Goal: Task Accomplishment & Management: Manage account settings

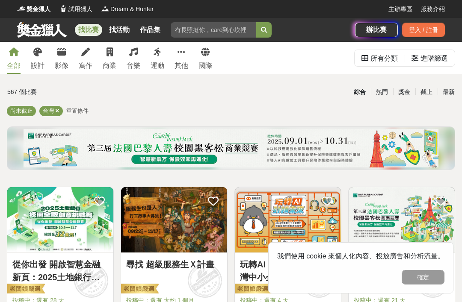
click at [62, 108] on div "台灣" at bounding box center [51, 111] width 24 height 10
click at [62, 109] on div "台灣" at bounding box center [51, 111] width 24 height 10
click at [82, 109] on span "重置條件" at bounding box center [77, 111] width 22 height 6
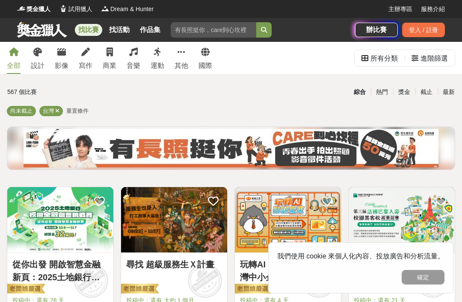
click at [77, 112] on span "重置條件" at bounding box center [77, 111] width 22 height 6
click at [59, 111] on icon at bounding box center [57, 111] width 4 height 6
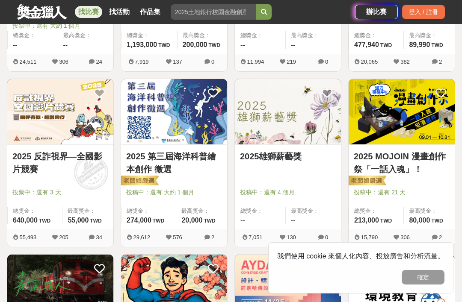
scroll to position [810, 0]
click at [168, 158] on link "2025 第三屆海洋科普繪本創作 徵選" at bounding box center [174, 163] width 96 height 26
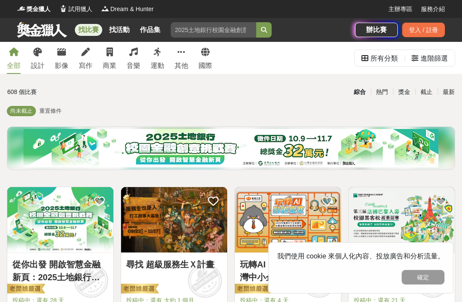
click at [44, 62] on div "設計" at bounding box center [38, 66] width 14 height 10
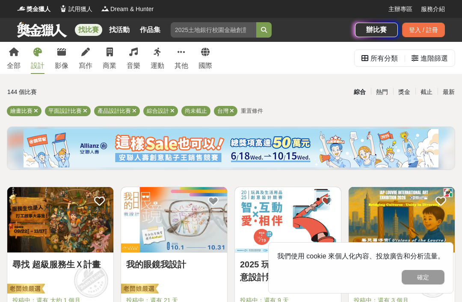
click at [230, 109] on icon at bounding box center [232, 111] width 4 height 6
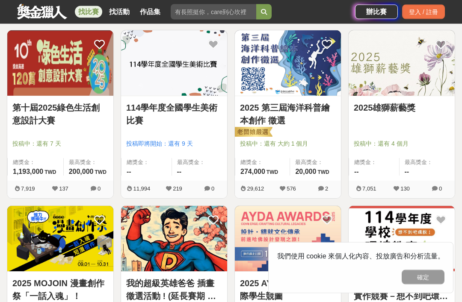
scroll to position [333, 0]
click at [71, 109] on link "第十屆2025綠色生活創意設計大賽" at bounding box center [60, 114] width 96 height 26
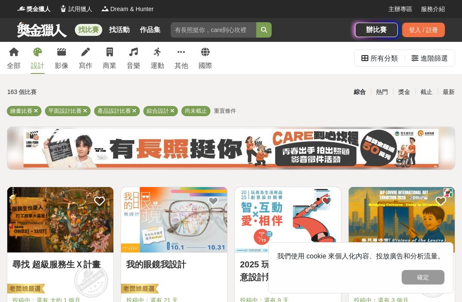
click at [385, 57] on div "所有分類" at bounding box center [383, 58] width 27 height 17
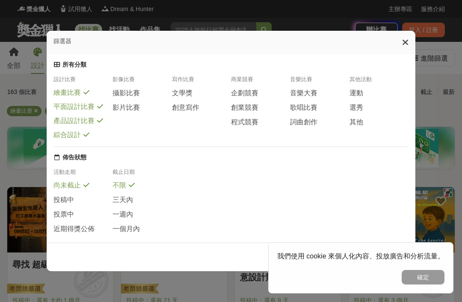
click at [403, 38] on icon at bounding box center [405, 42] width 6 height 9
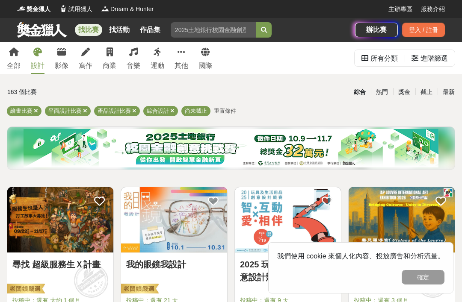
click at [228, 108] on span "重置條件" at bounding box center [225, 111] width 22 height 6
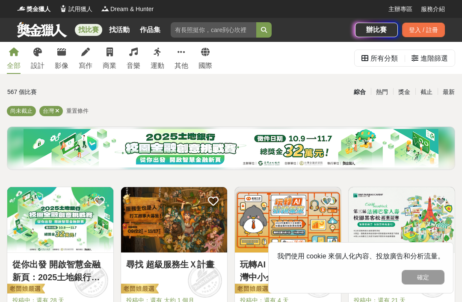
click at [226, 106] on div "尚未截止 台灣 重置條件" at bounding box center [231, 113] width 448 height 14
click at [59, 112] on icon at bounding box center [57, 111] width 4 height 6
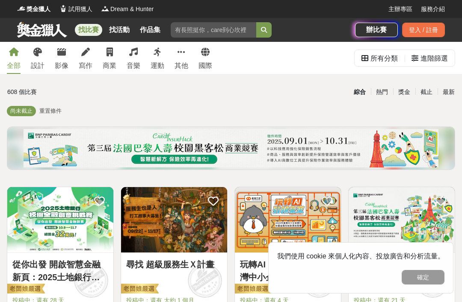
click at [445, 59] on div "進階篩選" at bounding box center [433, 58] width 27 height 17
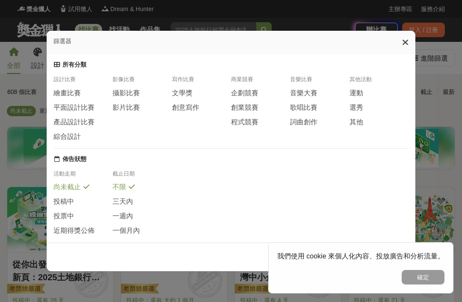
click at [405, 38] on icon at bounding box center [405, 42] width 6 height 9
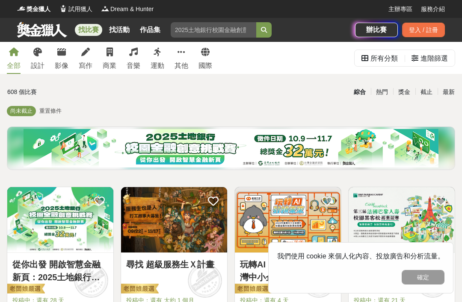
click at [404, 96] on div "獎金" at bounding box center [404, 92] width 22 height 15
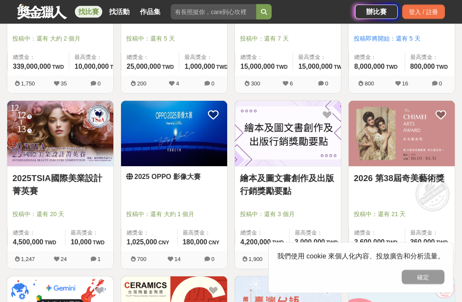
scroll to position [262, 0]
click at [289, 179] on link "繪本及圖文書創作及出版行銷獎勵要點" at bounding box center [288, 185] width 96 height 26
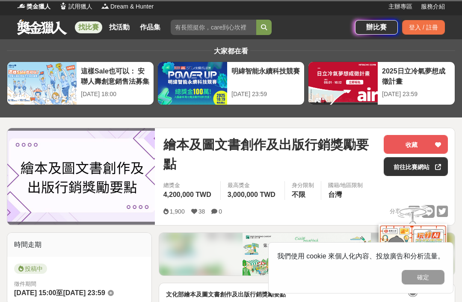
scroll to position [2, 0]
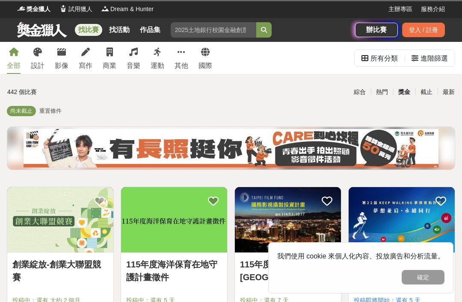
click at [27, 113] on span "尚未截止" at bounding box center [21, 111] width 22 height 6
click at [56, 109] on span "重置條件" at bounding box center [50, 111] width 22 height 6
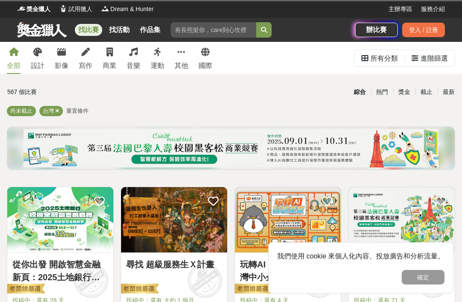
click at [63, 107] on div "尚未截止 台灣 重置條件" at bounding box center [231, 113] width 448 height 14
click at [58, 108] on icon at bounding box center [57, 111] width 4 height 6
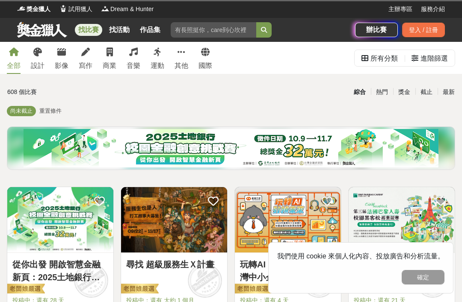
click at [433, 27] on div "登入 / 註冊" at bounding box center [423, 30] width 43 height 15
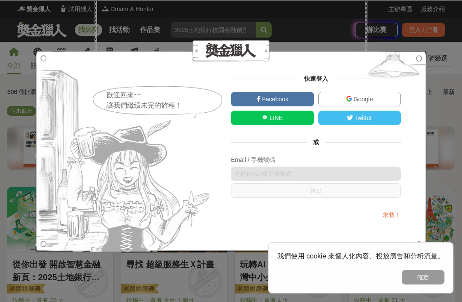
click at [395, 96] on link "Google" at bounding box center [359, 99] width 83 height 15
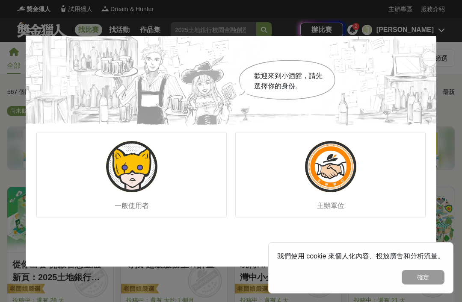
click at [186, 190] on div "一般使用者" at bounding box center [131, 174] width 190 height 85
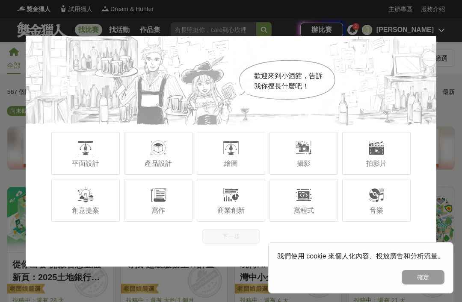
click at [430, 277] on button "確定" at bounding box center [422, 277] width 43 height 15
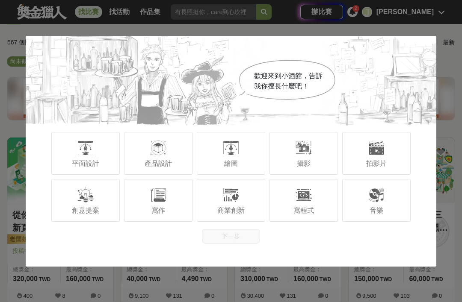
scroll to position [49, 0]
click at [158, 203] on div at bounding box center [158, 194] width 17 height 17
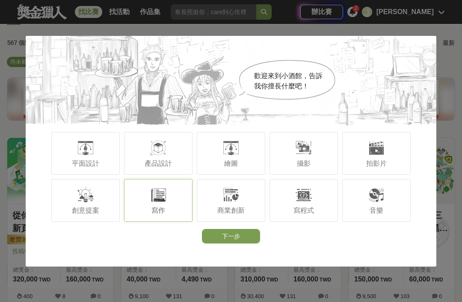
click at [98, 218] on div "創意提案" at bounding box center [85, 200] width 68 height 43
click at [115, 173] on div "平面設計" at bounding box center [85, 153] width 68 height 43
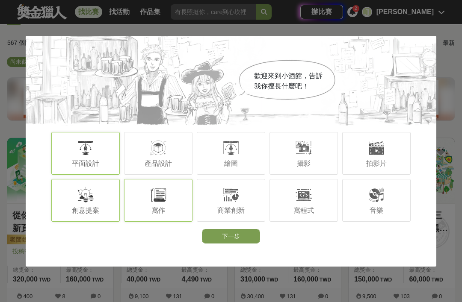
click at [176, 174] on div "產品設計" at bounding box center [158, 153] width 68 height 43
click at [255, 175] on div "繪圖" at bounding box center [231, 153] width 68 height 43
click at [302, 156] on div at bounding box center [303, 147] width 17 height 17
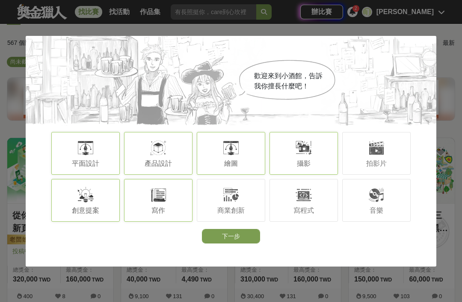
click at [254, 215] on div "商業創新" at bounding box center [231, 200] width 68 height 43
click at [308, 203] on div at bounding box center [303, 194] width 17 height 17
click at [368, 221] on div "音樂" at bounding box center [376, 200] width 68 height 43
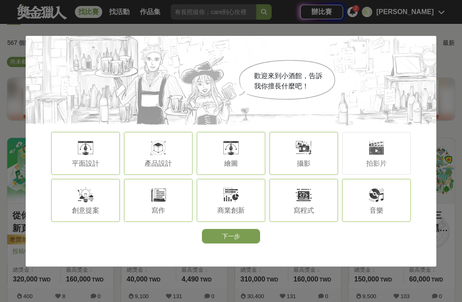
click at [374, 167] on span "拍影片" at bounding box center [376, 163] width 21 height 7
click at [251, 244] on button "下一步" at bounding box center [231, 236] width 58 height 15
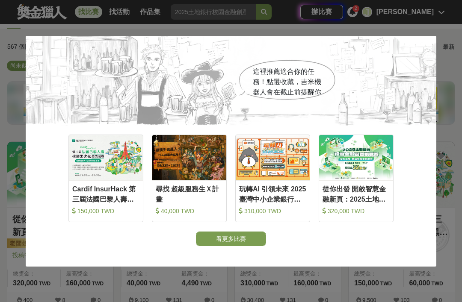
scroll to position [42, 0]
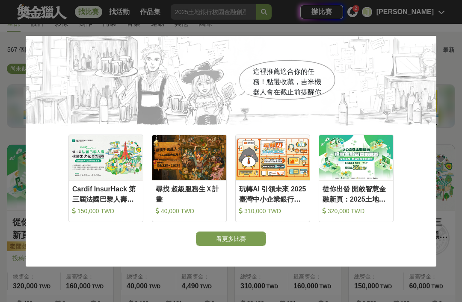
click at [253, 246] on button "看更多比賽" at bounding box center [231, 239] width 70 height 15
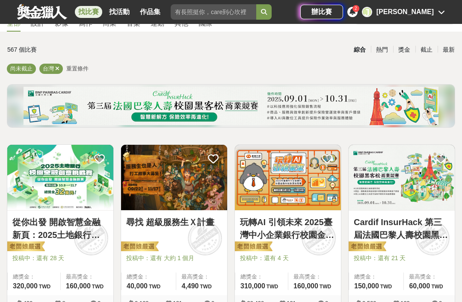
click at [448, 8] on div "找比賽 找活動 作品集 IEYI 遊戲式繪畫競賽 寫作 金門馬拉松 金獎 跑步人生 辦比賽 2 J [PERSON_NAME]" at bounding box center [231, 12] width 462 height 24
click at [442, 11] on icon at bounding box center [441, 12] width 7 height 7
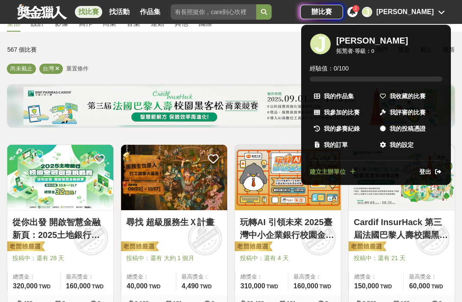
click at [403, 141] on span "我的設定" at bounding box center [401, 145] width 24 height 9
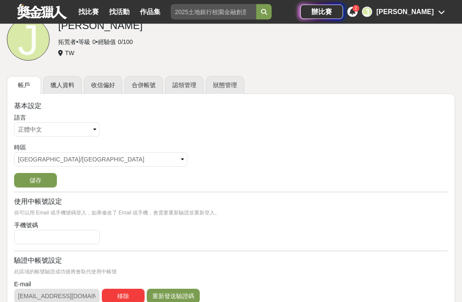
click at [105, 158] on select "請選擇... [GEOGRAPHIC_DATA]/[GEOGRAPHIC_DATA] [GEOGRAPHIC_DATA]/[GEOGRAPHIC_DATA] …" at bounding box center [100, 160] width 173 height 15
click at [91, 152] on select "請選擇... [GEOGRAPHIC_DATA]/[GEOGRAPHIC_DATA] [GEOGRAPHIC_DATA]/[GEOGRAPHIC_DATA] …" at bounding box center [100, 159] width 173 height 15
click at [50, 175] on button "儲存" at bounding box center [35, 180] width 43 height 15
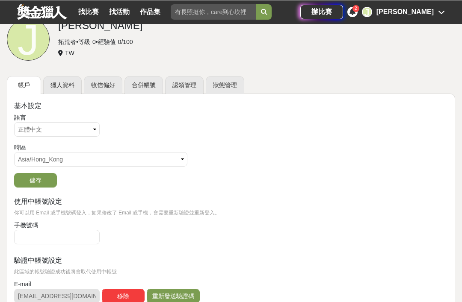
click at [48, 173] on button "儲存" at bounding box center [35, 180] width 43 height 15
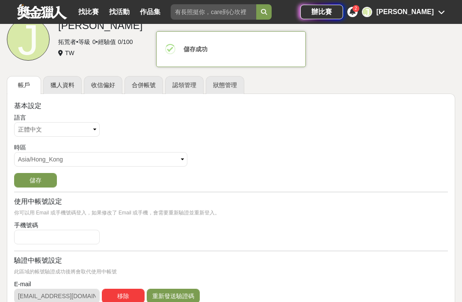
click at [51, 178] on button "儲存" at bounding box center [35, 180] width 43 height 15
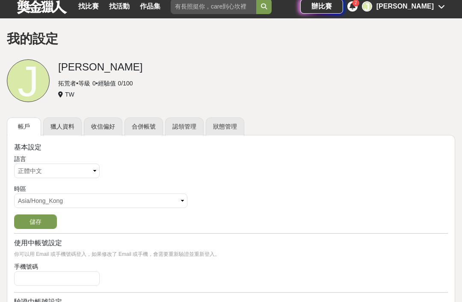
scroll to position [0, 0]
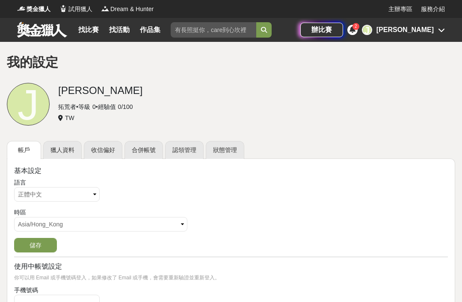
click at [69, 144] on link "獵人資料" at bounding box center [62, 150] width 38 height 18
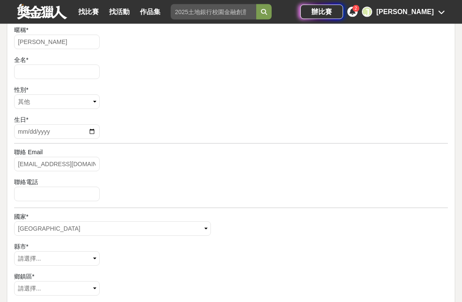
scroll to position [153, 0]
click at [150, 227] on select "請選擇... [GEOGRAPHIC_DATA] [GEOGRAPHIC_DATA] [GEOGRAPHIC_DATA] [GEOGRAPHIC_DATA] …" at bounding box center [112, 228] width 197 height 15
click at [140, 228] on select "請選擇... [GEOGRAPHIC_DATA] [GEOGRAPHIC_DATA] [GEOGRAPHIC_DATA] [GEOGRAPHIC_DATA] …" at bounding box center [112, 228] width 197 height 15
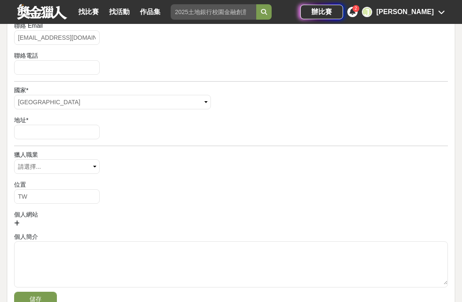
scroll to position [283, 0]
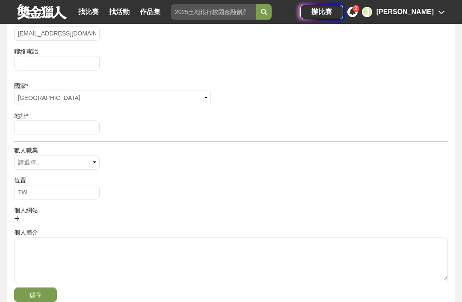
click at [50, 292] on button "儲存" at bounding box center [35, 295] width 43 height 15
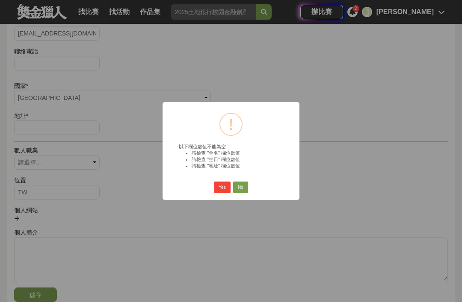
click at [225, 194] on button "Yes" at bounding box center [222, 188] width 16 height 12
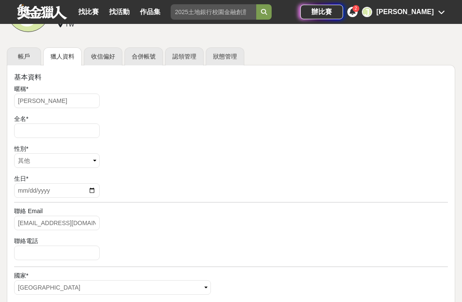
scroll to position [93, 0]
click at [97, 62] on link "收信偏好" at bounding box center [103, 57] width 38 height 18
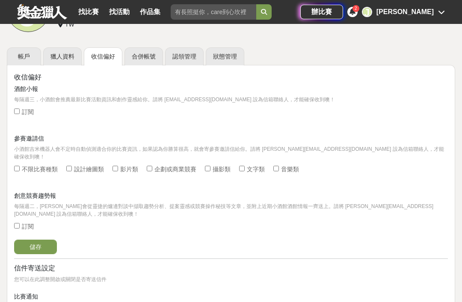
click at [112, 52] on link "收信偏好" at bounding box center [103, 56] width 38 height 18
click at [22, 108] on label "訂閱" at bounding box center [24, 113] width 20 height 11
click at [20, 109] on input "訂閱" at bounding box center [17, 112] width 6 height 6
checkbox input "true"
click at [244, 165] on div at bounding box center [242, 169] width 6 height 9
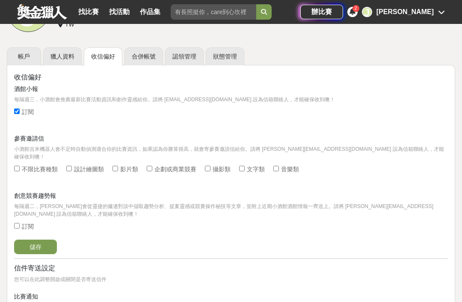
click at [244, 166] on input "文字類" at bounding box center [242, 169] width 6 height 6
checkbox input "true"
click at [72, 166] on input "設計繪圖類" at bounding box center [69, 169] width 6 height 6
checkbox input "true"
click at [210, 166] on input "攝影類" at bounding box center [208, 169] width 6 height 6
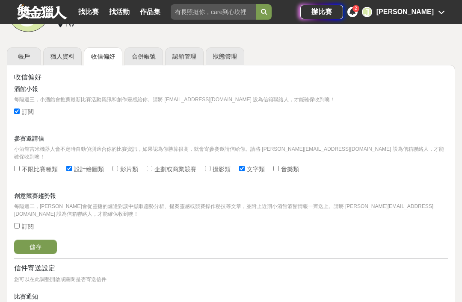
checkbox input "true"
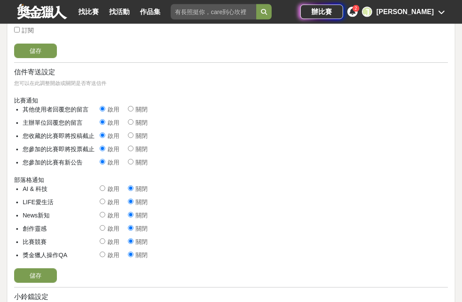
scroll to position [309, 0]
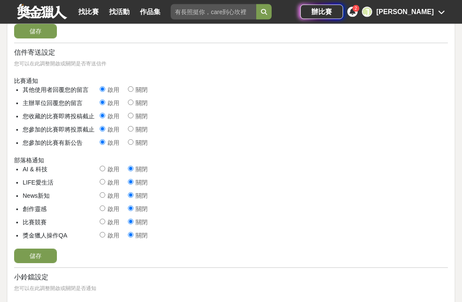
click at [103, 219] on input "啟用" at bounding box center [103, 222] width 6 height 6
radio input "true"
radio input "false"
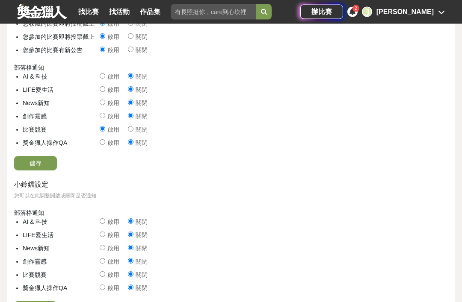
scroll to position [416, 0]
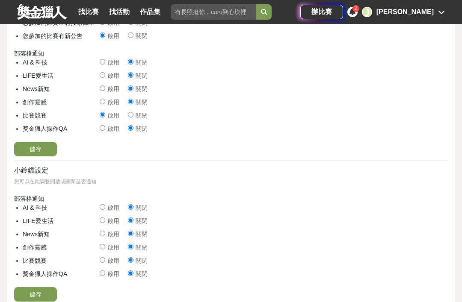
click at [133, 112] on input "關閉" at bounding box center [131, 115] width 6 height 6
radio input "false"
radio input "true"
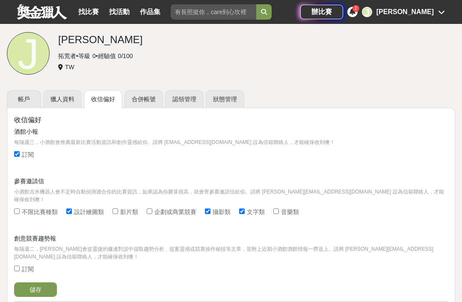
scroll to position [0, 0]
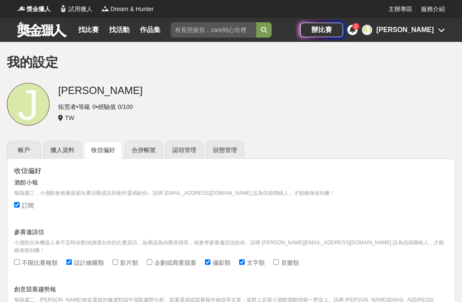
click at [145, 32] on link "作品集" at bounding box center [149, 30] width 27 height 12
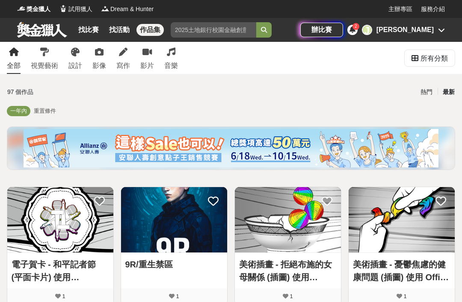
click at [78, 56] on icon at bounding box center [75, 52] width 9 height 9
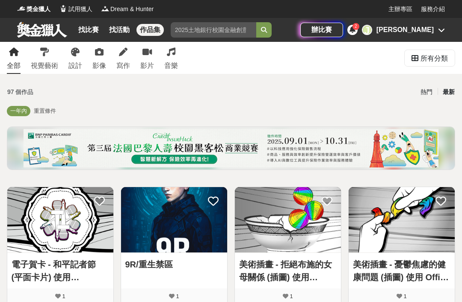
click at [124, 57] on link "寫作" at bounding box center [123, 58] width 14 height 32
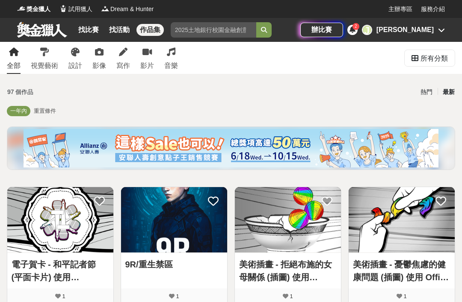
click at [124, 60] on link "寫作" at bounding box center [123, 58] width 14 height 32
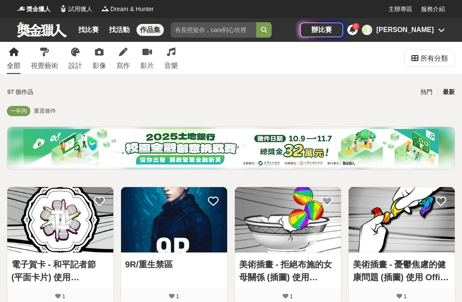
click at [119, 62] on div "寫作" at bounding box center [123, 66] width 14 height 10
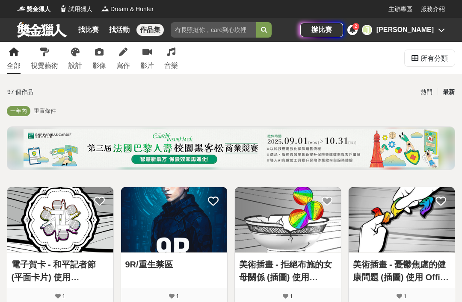
click at [122, 58] on link "寫作" at bounding box center [123, 58] width 14 height 32
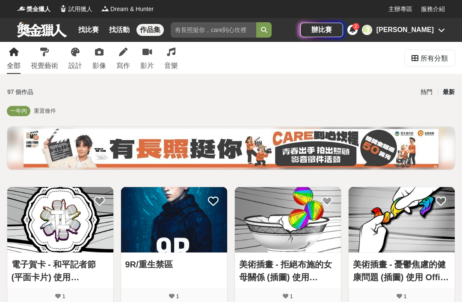
click at [123, 58] on link "寫作" at bounding box center [123, 58] width 14 height 32
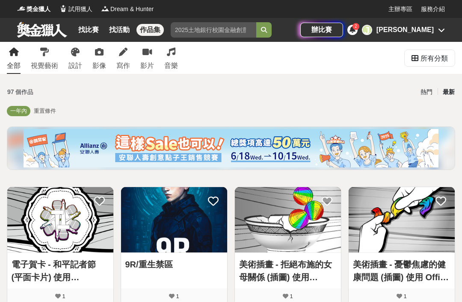
click at [16, 55] on icon at bounding box center [14, 52] width 10 height 9
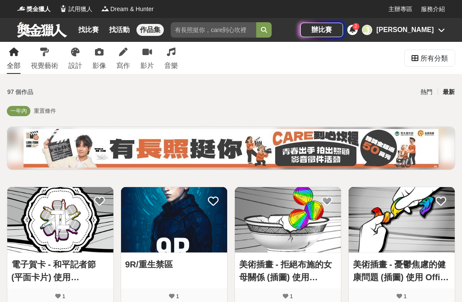
click at [87, 31] on link "找比賽" at bounding box center [88, 30] width 27 height 12
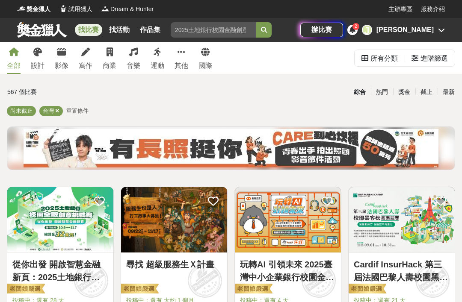
click at [362, 92] on div "綜合" at bounding box center [359, 92] width 22 height 15
click at [451, 94] on div "最新" at bounding box center [448, 92] width 22 height 15
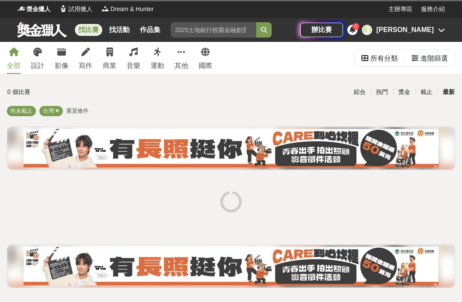
click at [59, 108] on icon at bounding box center [57, 111] width 4 height 6
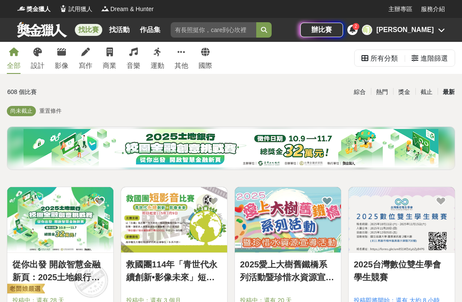
click at [92, 62] on div "寫作" at bounding box center [86, 66] width 14 height 10
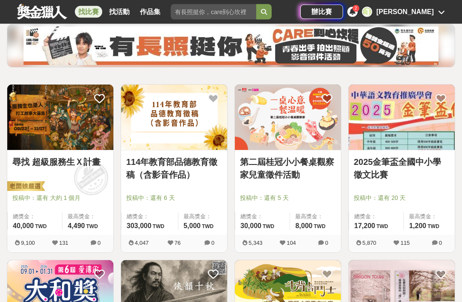
scroll to position [103, 0]
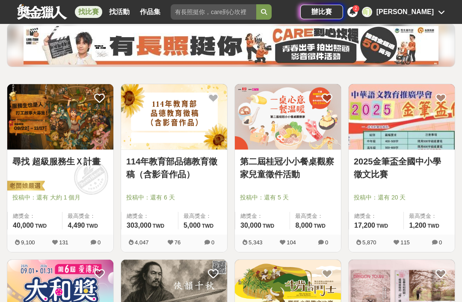
click at [385, 166] on link "2025金筆盃全國中小學徵文比賽" at bounding box center [401, 168] width 96 height 26
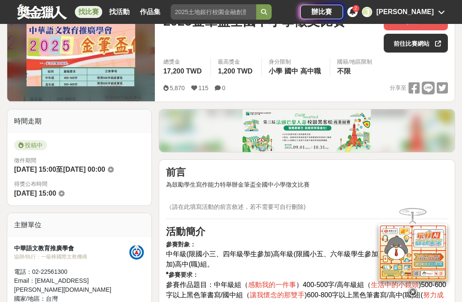
scroll to position [126, 0]
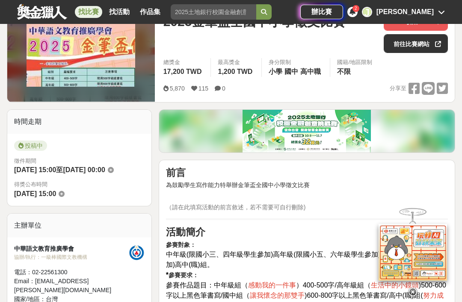
click at [114, 167] on icon at bounding box center [111, 170] width 6 height 6
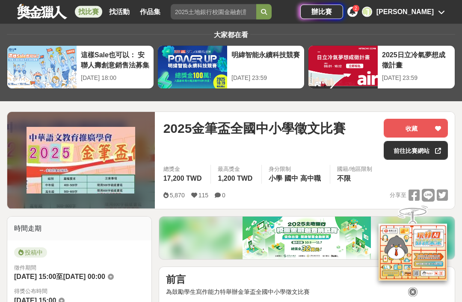
scroll to position [0, 0]
